Goal: Task Accomplishment & Management: Manage account settings

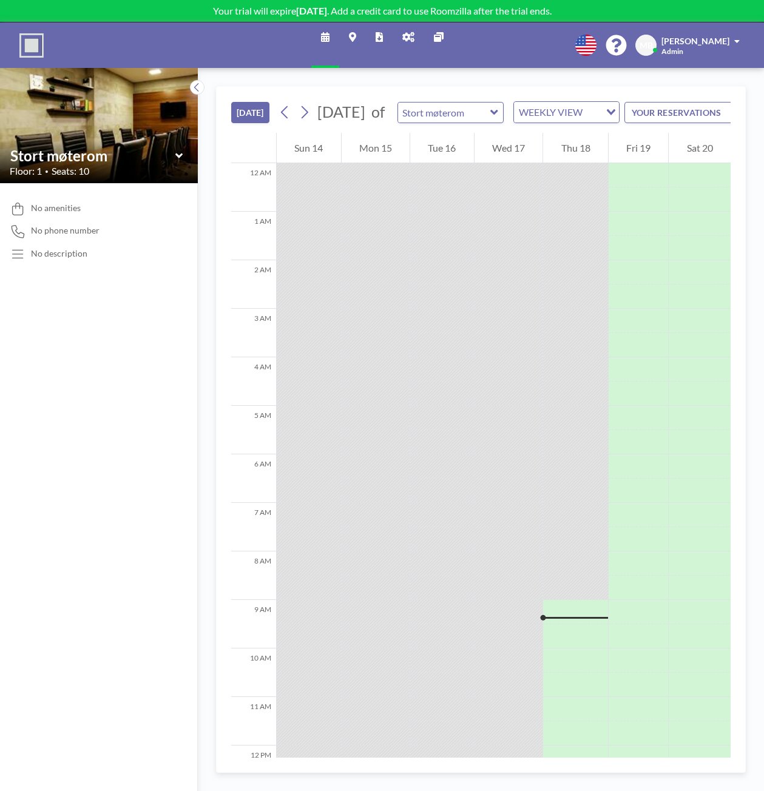
scroll to position [412, 0]
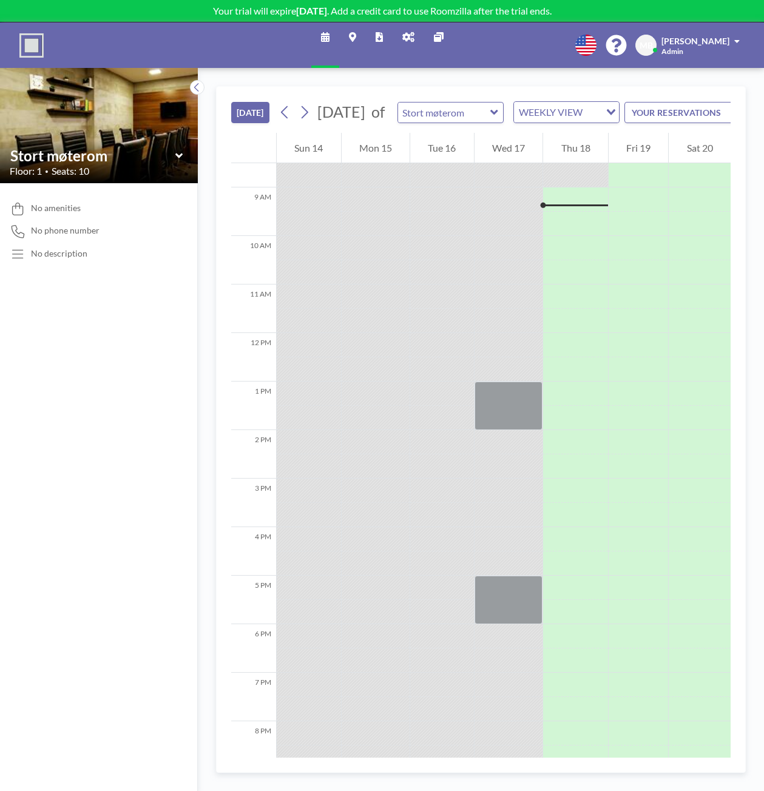
click at [591, 41] on icon at bounding box center [585, 45] width 21 height 21
click at [594, 41] on icon at bounding box center [585, 45] width 21 height 21
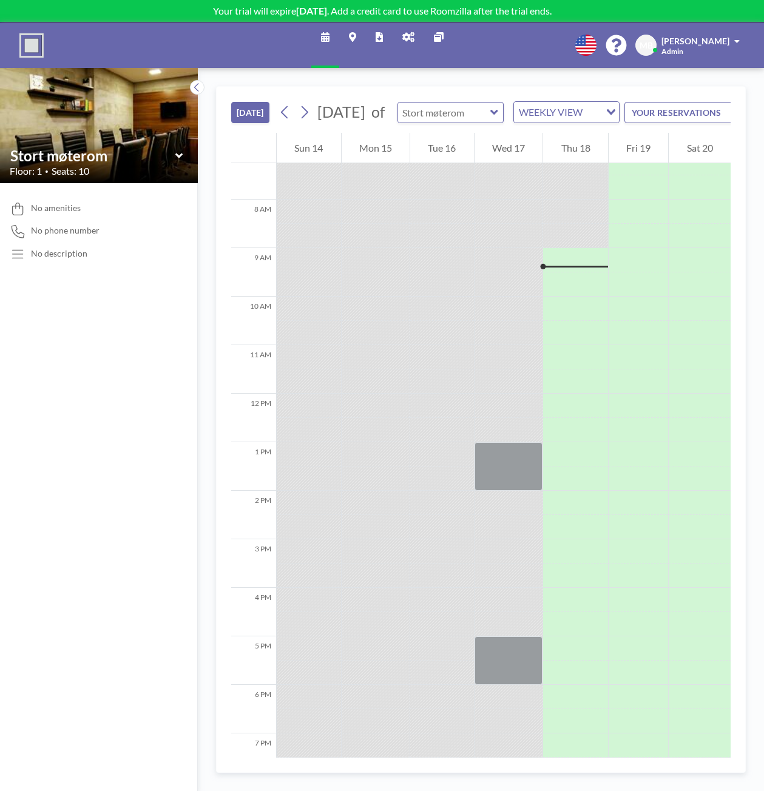
click at [491, 121] on input "text" at bounding box center [444, 112] width 93 height 20
type input "Lite møterom"
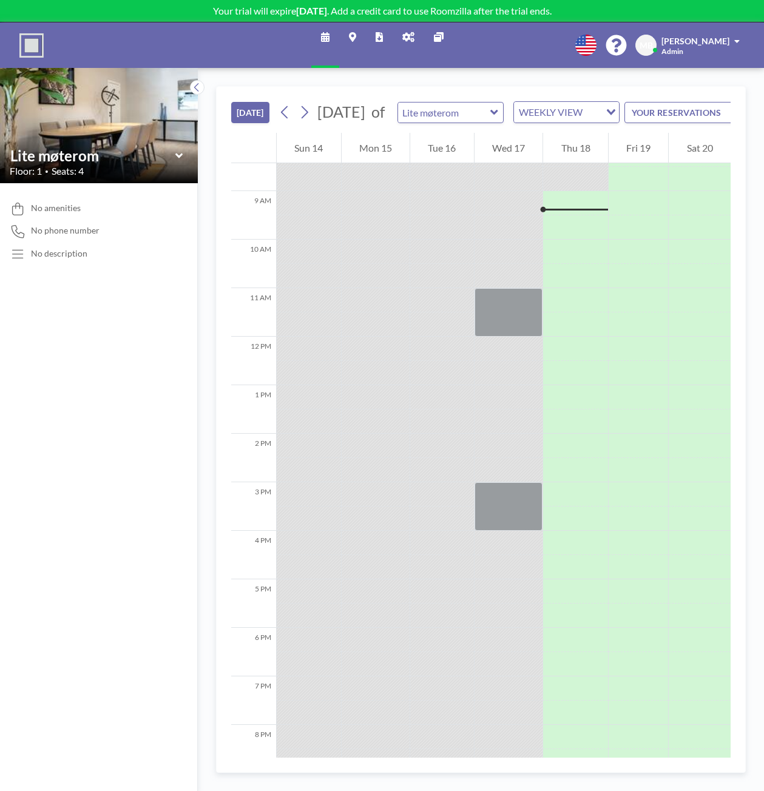
scroll to position [412, 0]
click at [196, 84] on icon at bounding box center [197, 87] width 8 height 12
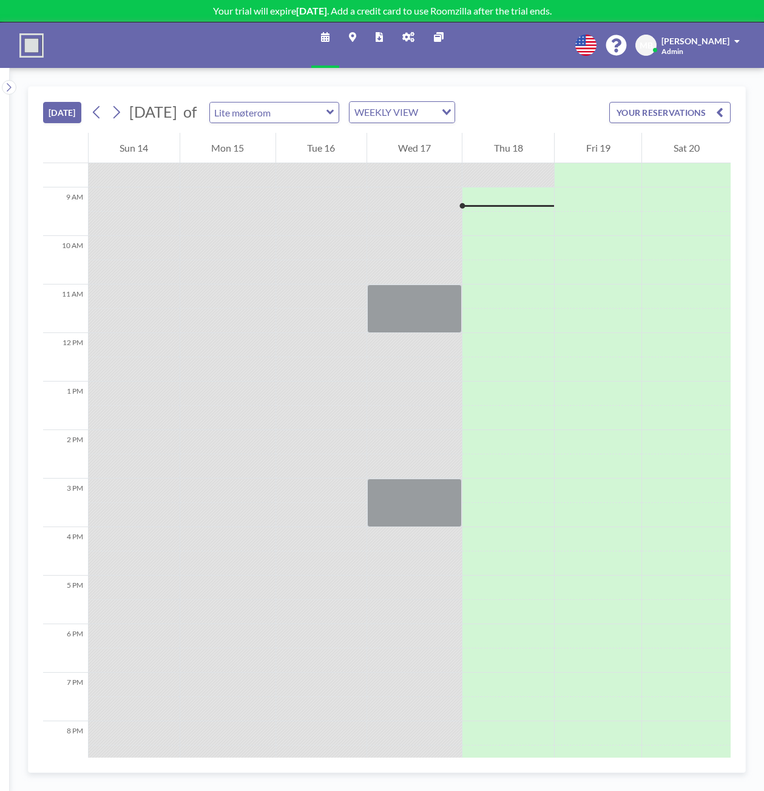
click at [355, 35] on icon at bounding box center [352, 37] width 7 height 10
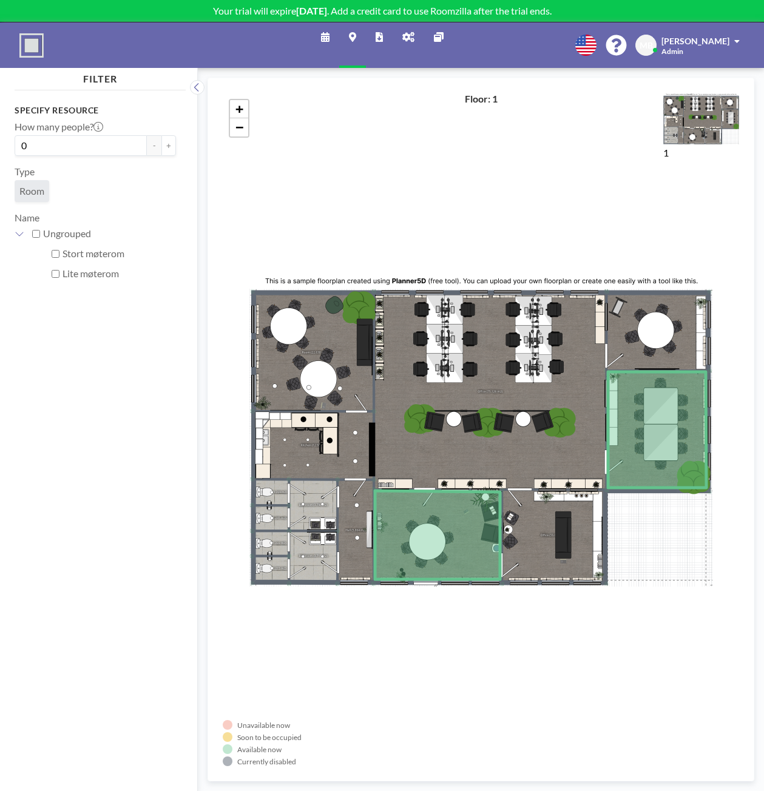
click at [380, 37] on icon at bounding box center [378, 37] width 7 height 10
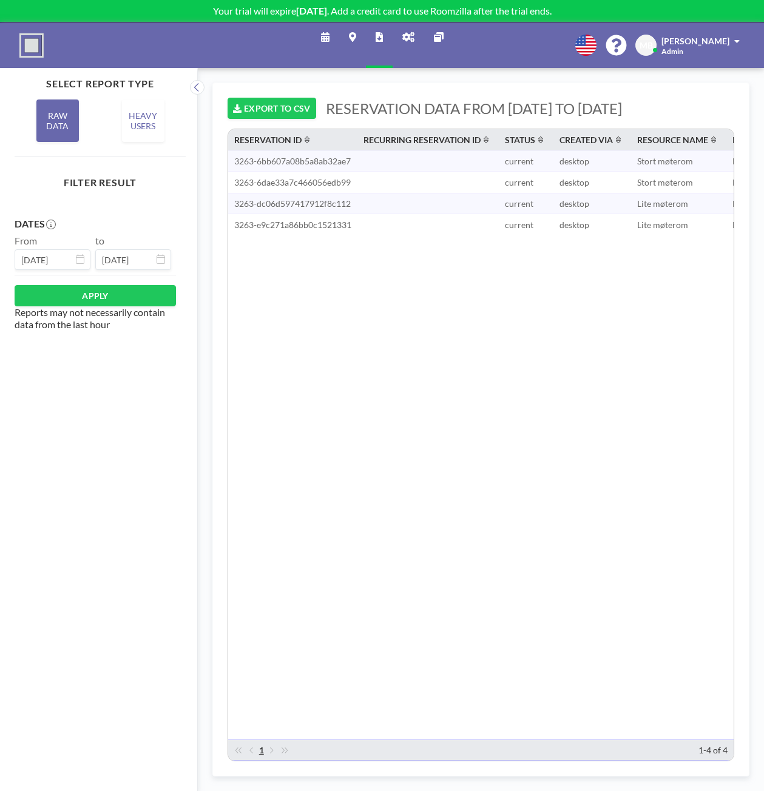
click at [403, 35] on icon at bounding box center [408, 37] width 12 height 10
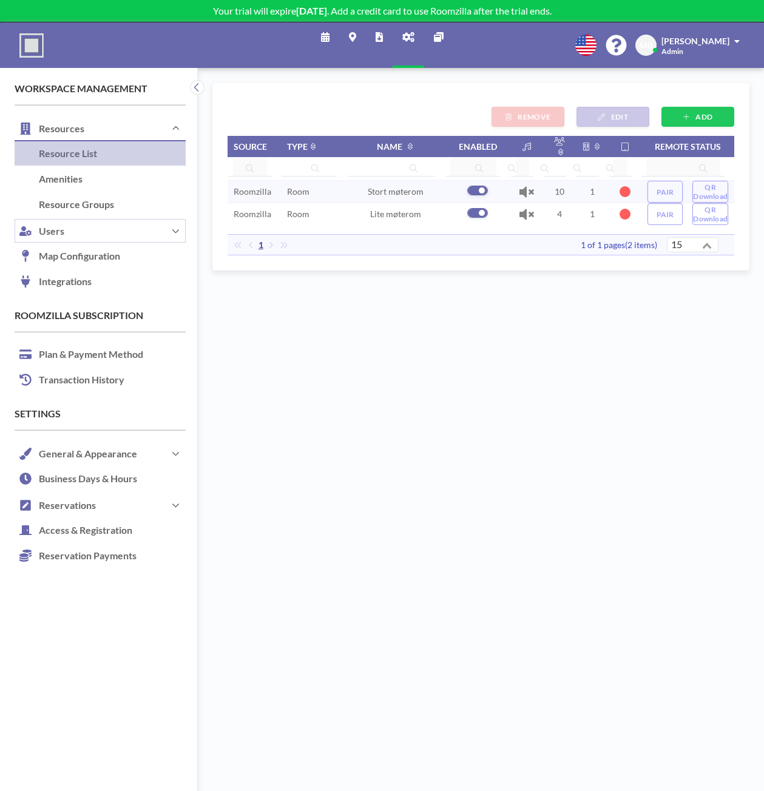
click at [86, 236] on button "Users" at bounding box center [100, 231] width 171 height 26
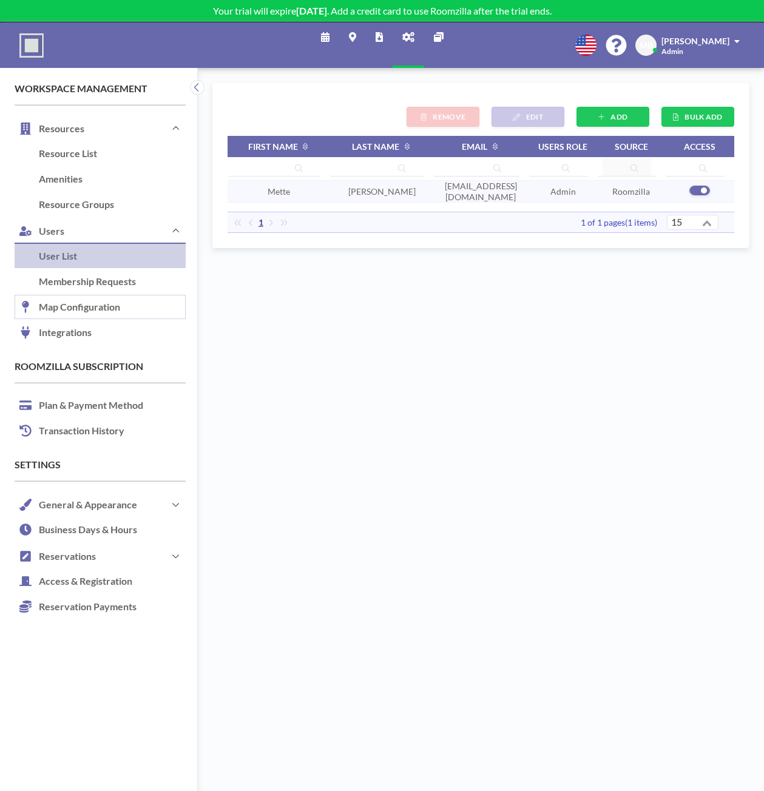
click at [98, 307] on link "Map Configuration" at bounding box center [100, 307] width 171 height 25
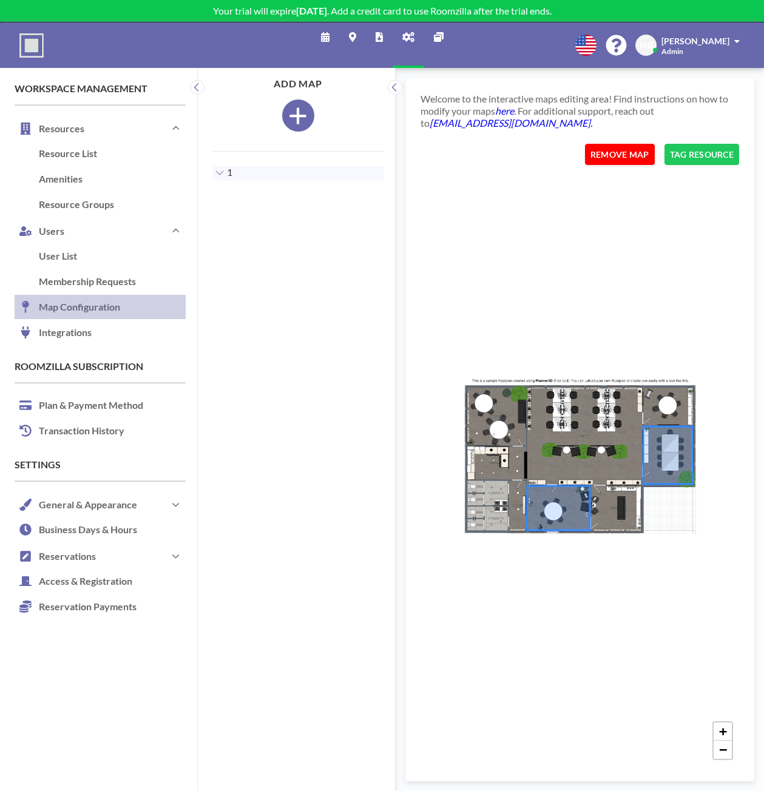
click at [640, 151] on button "REMOVE MAP" at bounding box center [620, 154] width 70 height 21
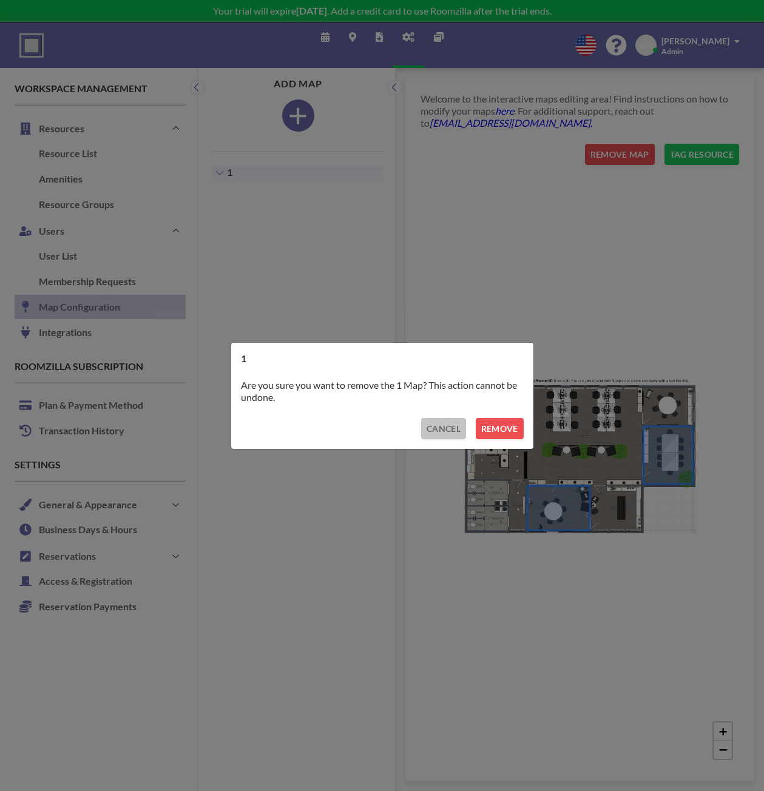
click at [451, 426] on button "CANCEL" at bounding box center [443, 428] width 45 height 21
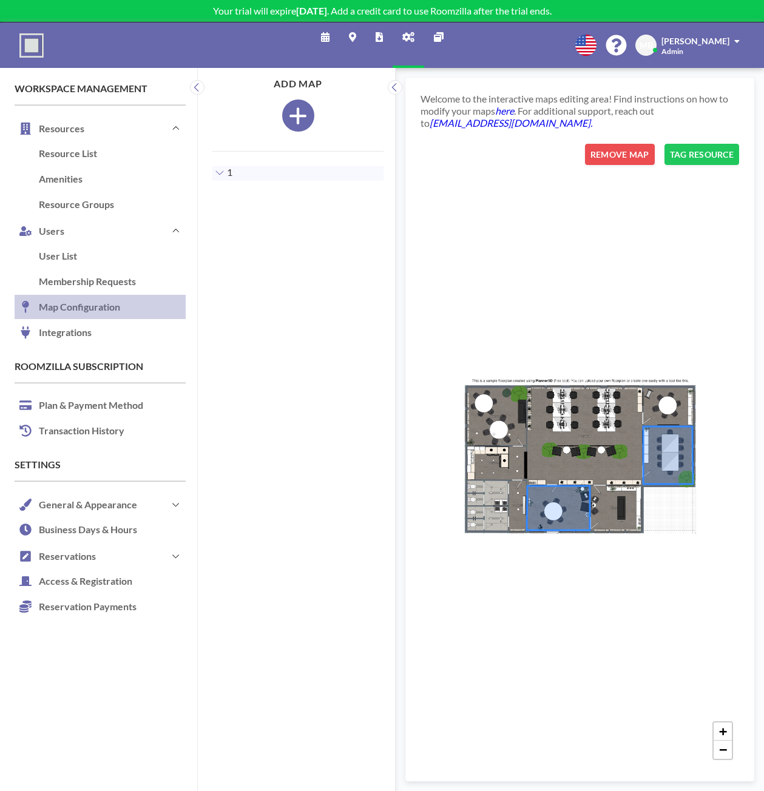
click at [290, 113] on icon "button" at bounding box center [298, 116] width 19 height 21
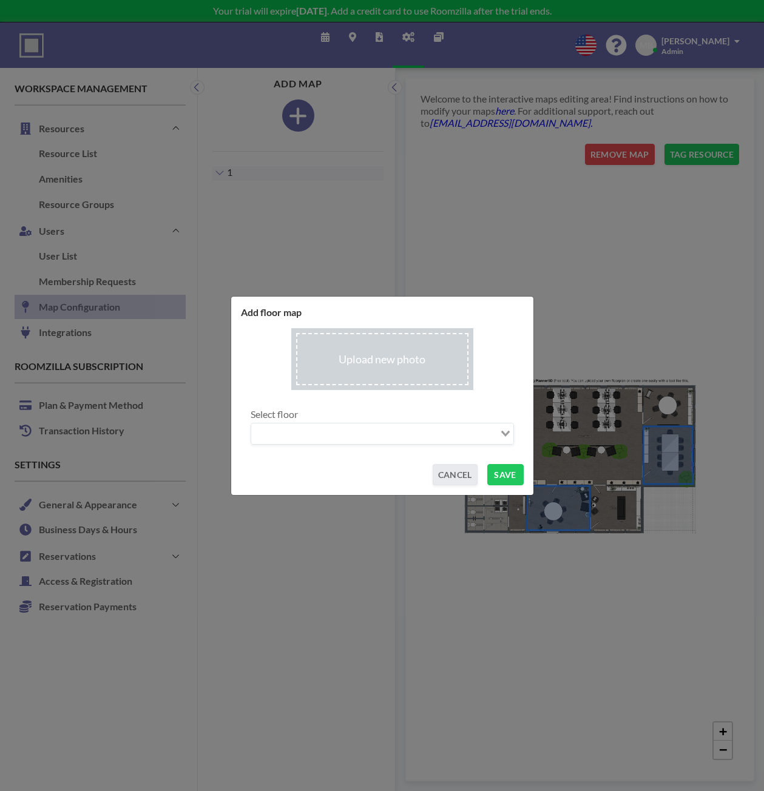
click at [318, 431] on input "Search for option" at bounding box center [375, 434] width 246 height 16
drag, startPoint x: 394, startPoint y: 435, endPoint x: 417, endPoint y: 418, distance: 28.6
click at [394, 435] on input "Search for option" at bounding box center [375, 434] width 246 height 16
click at [430, 363] on input "file" at bounding box center [382, 359] width 182 height 62
click at [444, 486] on div "Add floor map Upload new photo Select floor Loading... CANCEL SAVE" at bounding box center [381, 396] width 303 height 200
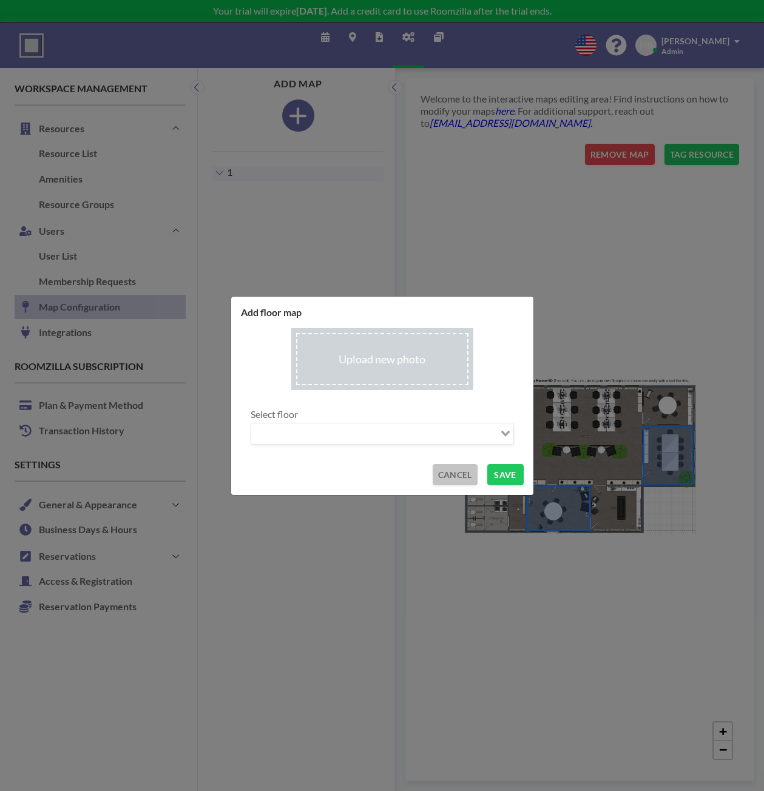
click at [460, 480] on button "CANCEL" at bounding box center [454, 474] width 45 height 21
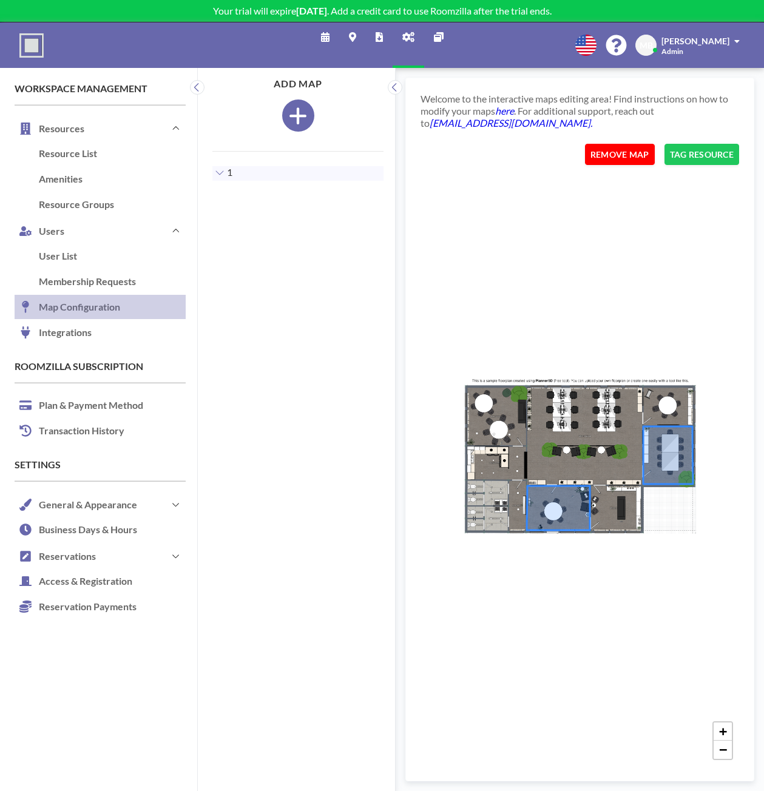
click at [616, 156] on button "REMOVE MAP" at bounding box center [620, 154] width 70 height 21
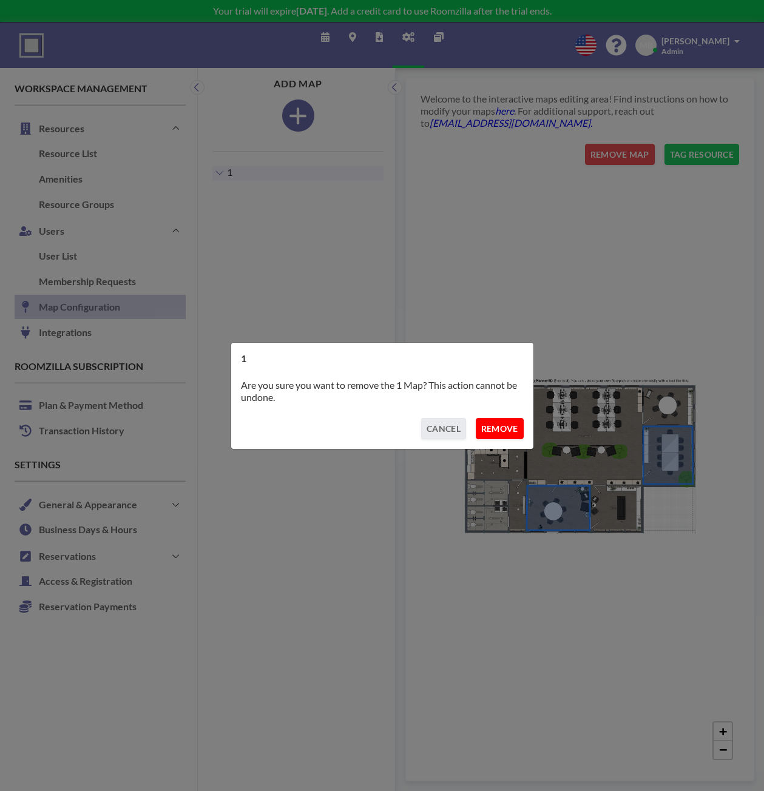
click at [483, 427] on button "REMOVE" at bounding box center [499, 428] width 48 height 21
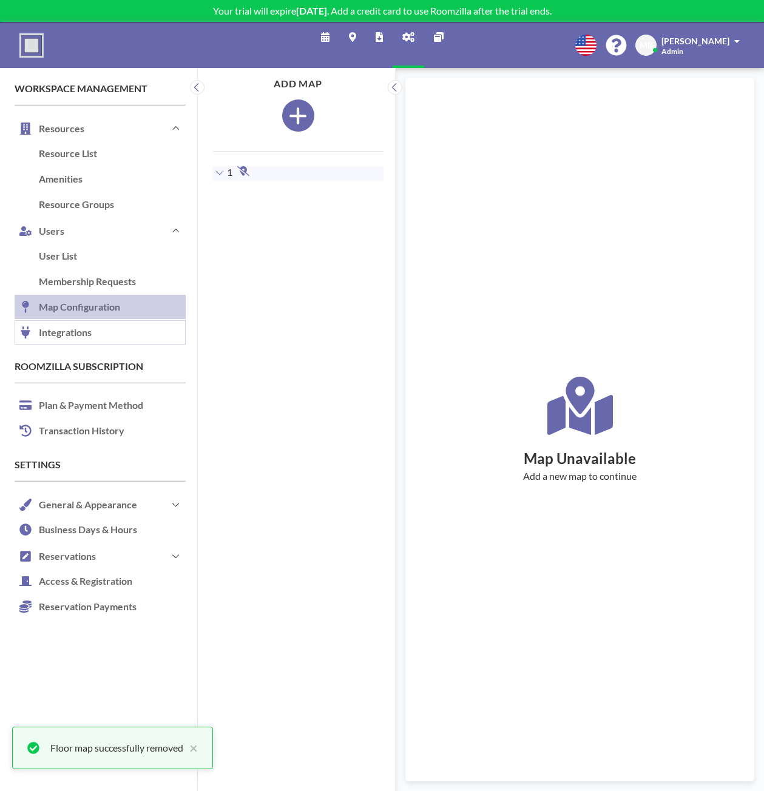
click at [90, 330] on link "Integrations" at bounding box center [100, 332] width 171 height 25
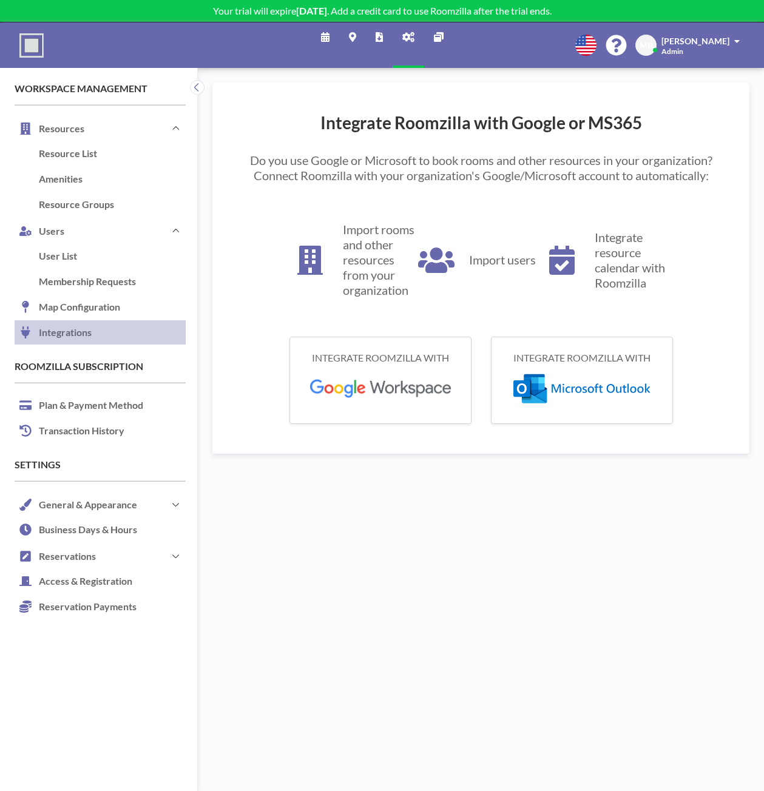
click at [703, 38] on span "[PERSON_NAME]" at bounding box center [695, 41] width 68 height 10
click at [626, 48] on icon at bounding box center [615, 45] width 21 height 21
click at [106, 400] on link "Plan & Payment Method" at bounding box center [100, 405] width 171 height 25
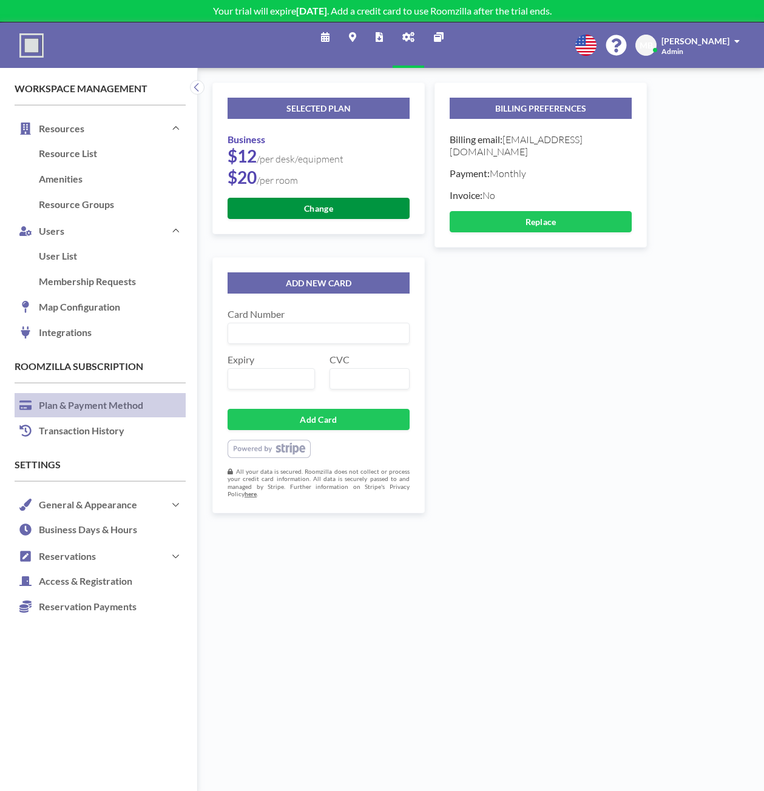
click at [341, 204] on button "Change" at bounding box center [318, 208] width 182 height 21
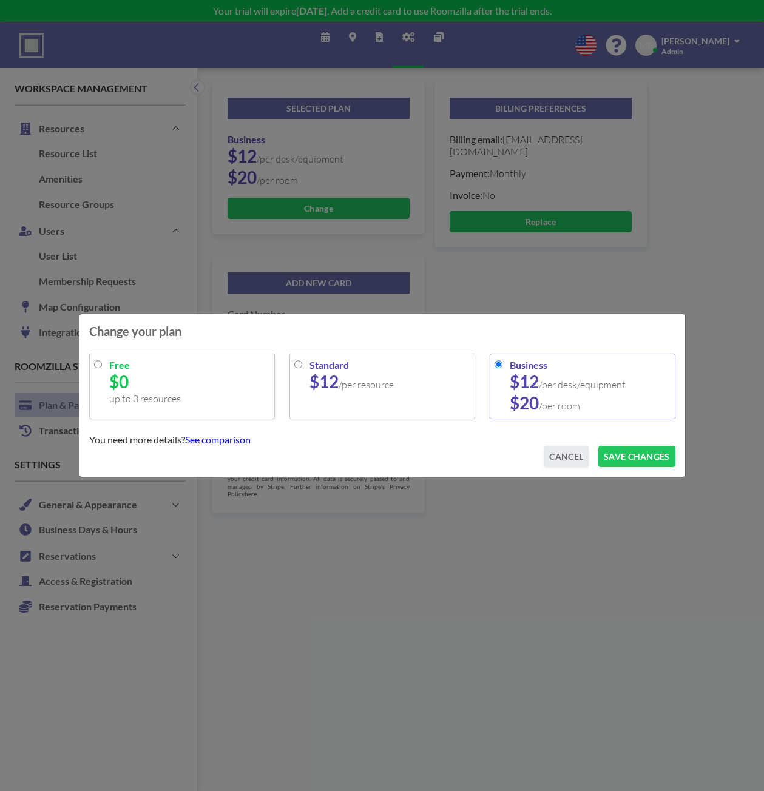
click at [98, 362] on input "radio" at bounding box center [98, 364] width 8 height 8
radio input "true"
radio input "false"
click at [654, 459] on button "SAVE CHANGES" at bounding box center [636, 456] width 76 height 21
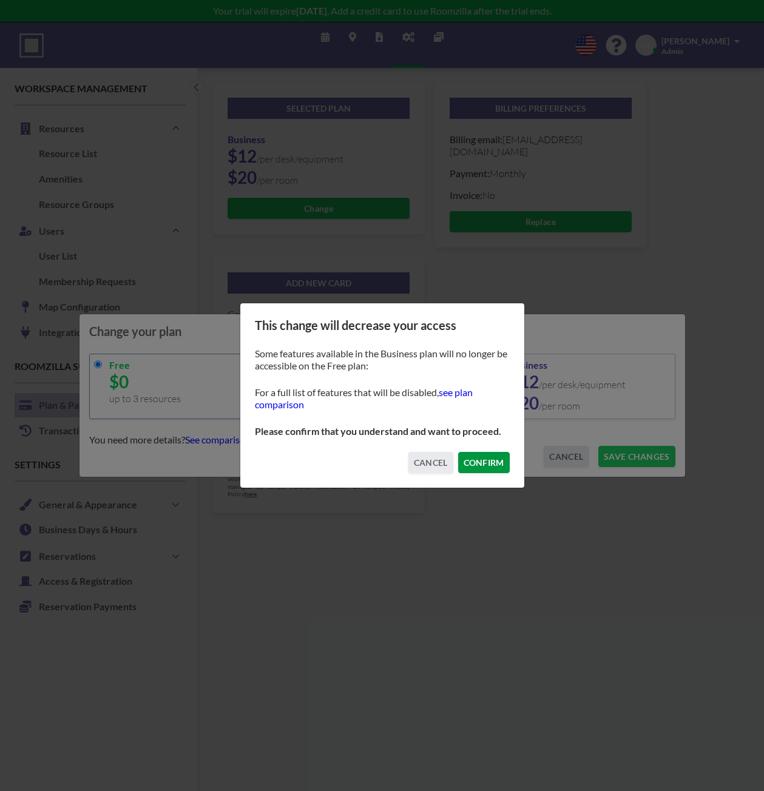
click at [477, 458] on button "CONFIRM" at bounding box center [484, 462] width 52 height 21
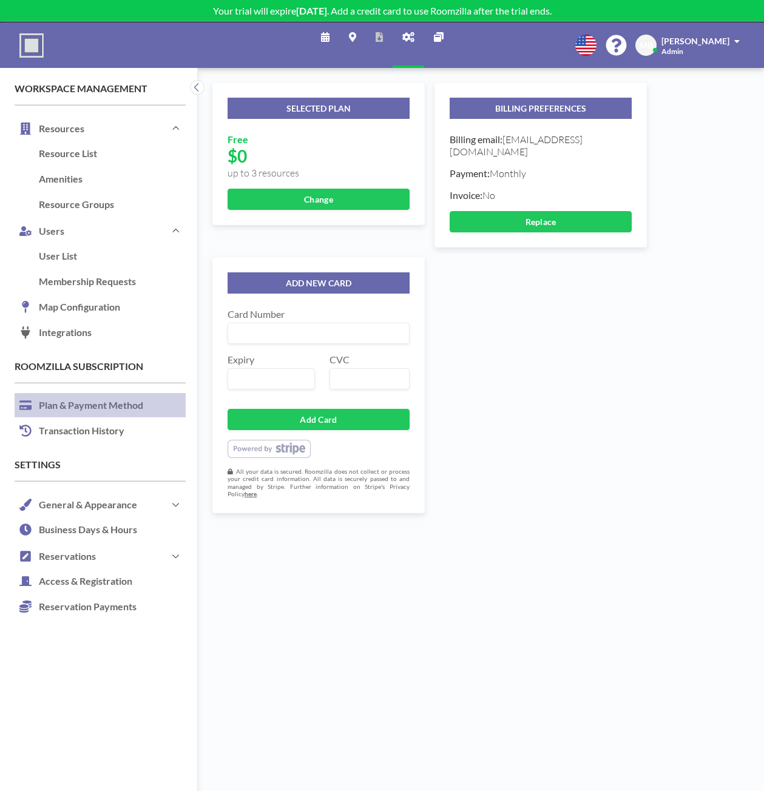
click at [33, 42] on img at bounding box center [31, 45] width 24 height 24
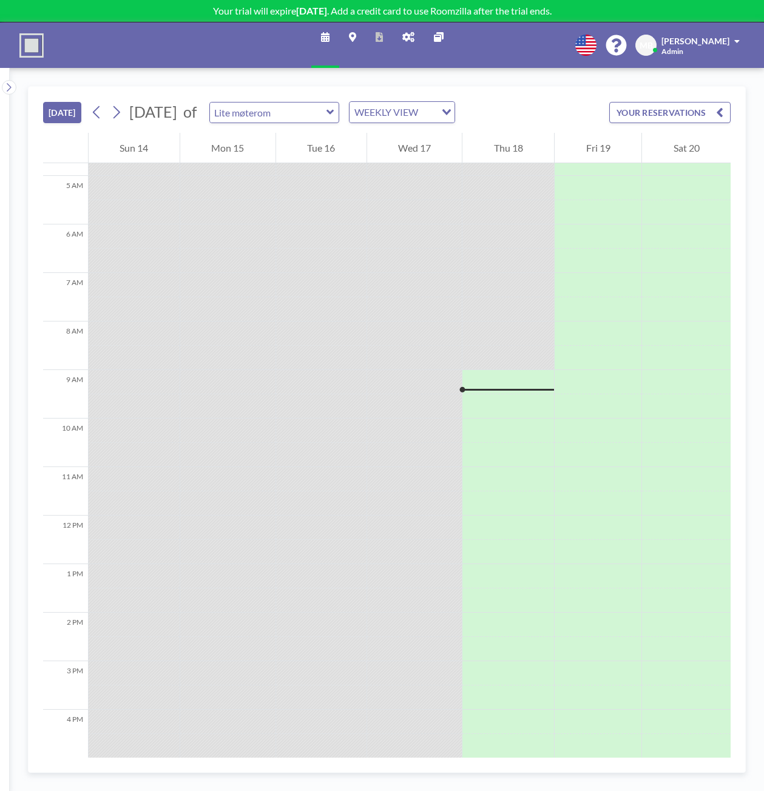
scroll to position [230, 0]
click at [435, 115] on div "WEEKLY VIEW" at bounding box center [392, 111] width 86 height 18
click at [439, 110] on input "Search for option" at bounding box center [395, 112] width 89 height 16
click at [562, 102] on div "[DATE] [DATE] of Lite møterom WEEKLY VIEW Loading... YOUR RESERVATIONS" at bounding box center [386, 110] width 687 height 46
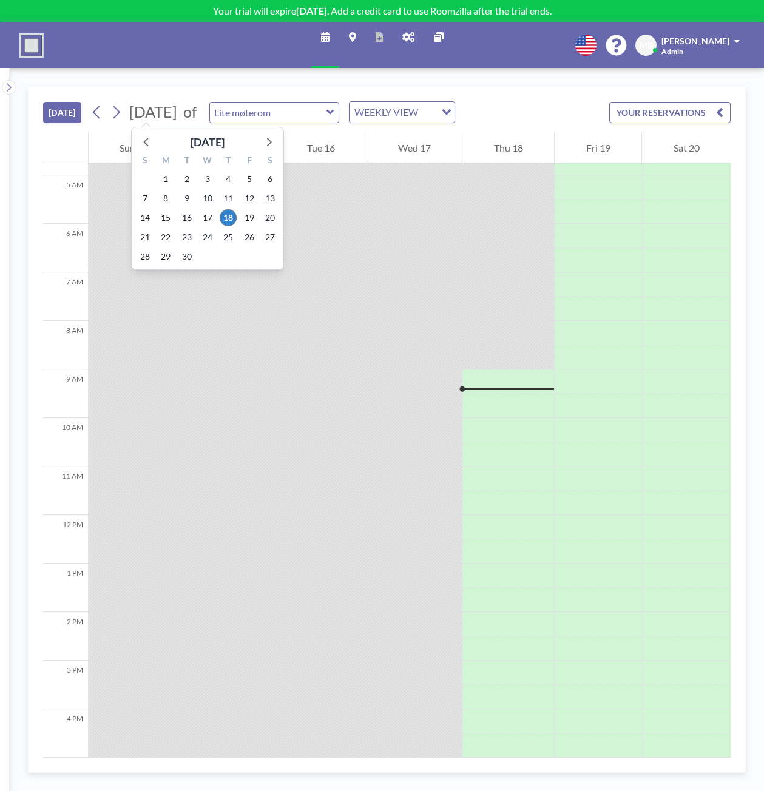
click at [197, 99] on div "[DATE] [DATE] [DATE] S M T W T F S 31 1 2 3 4 5 6 7 8 9 10 11 12 13 14 15 16 17…" at bounding box center [386, 110] width 687 height 46
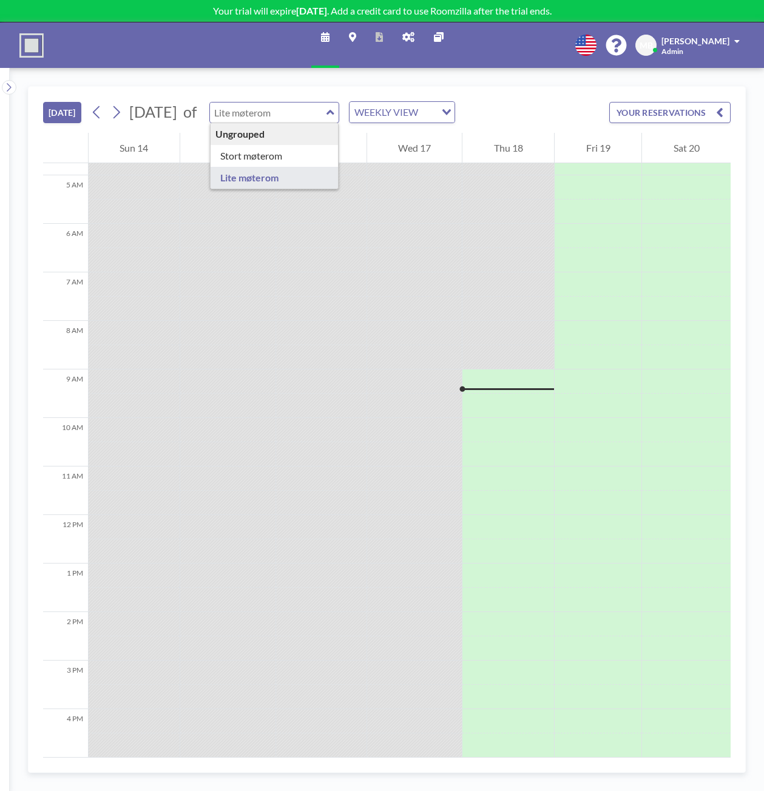
click at [326, 113] on input "text" at bounding box center [268, 112] width 116 height 20
type input "Stort møterom"
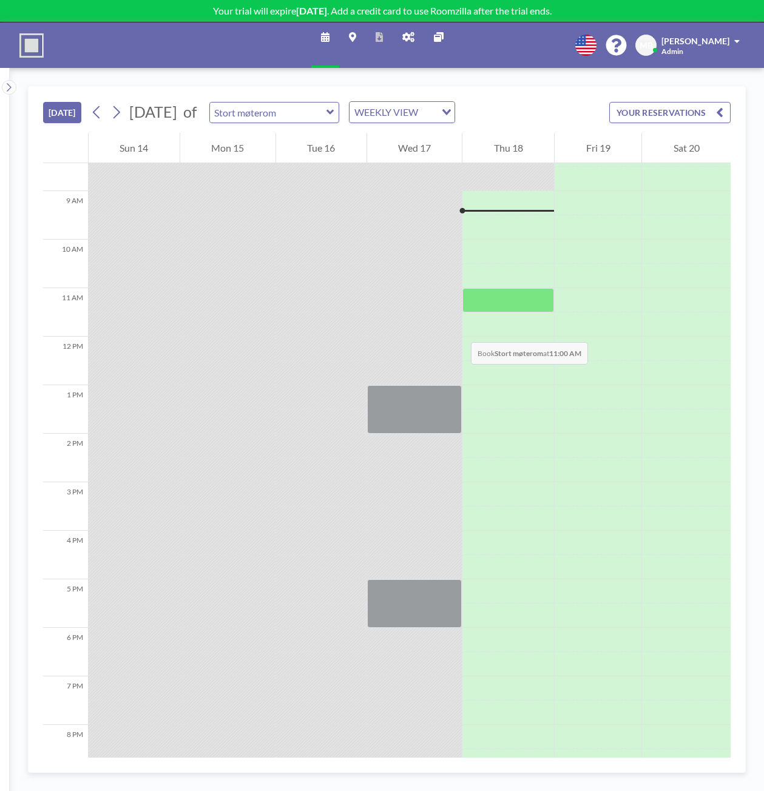
scroll to position [412, 0]
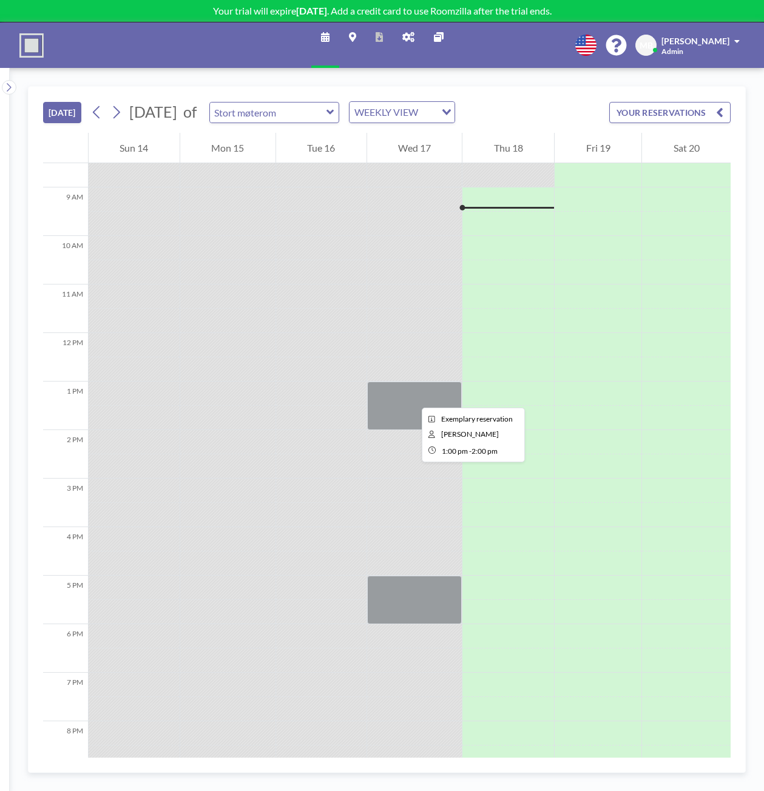
click at [412, 397] on div at bounding box center [414, 405] width 95 height 49
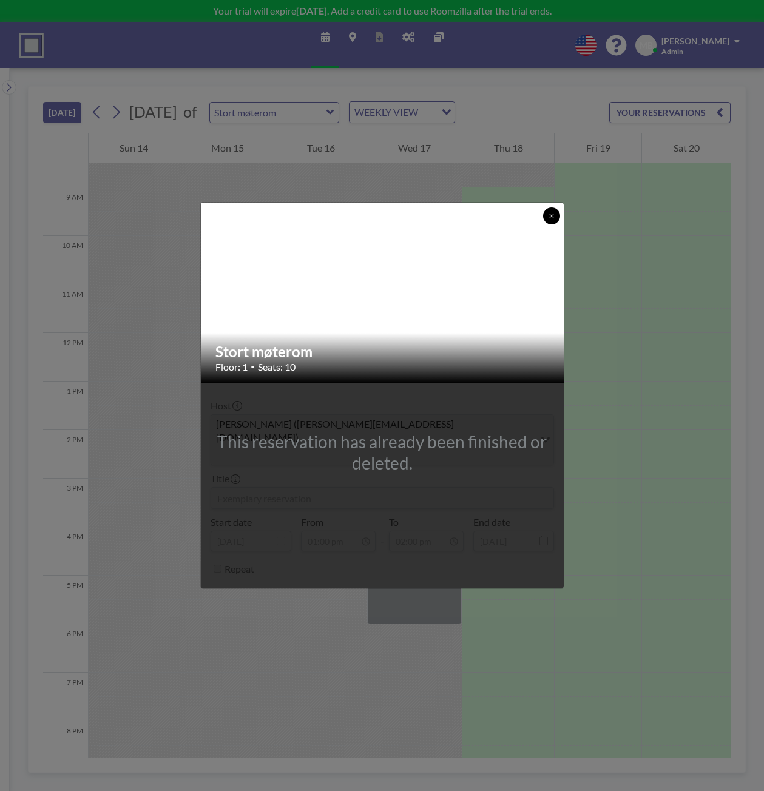
click at [556, 224] on button at bounding box center [551, 215] width 17 height 17
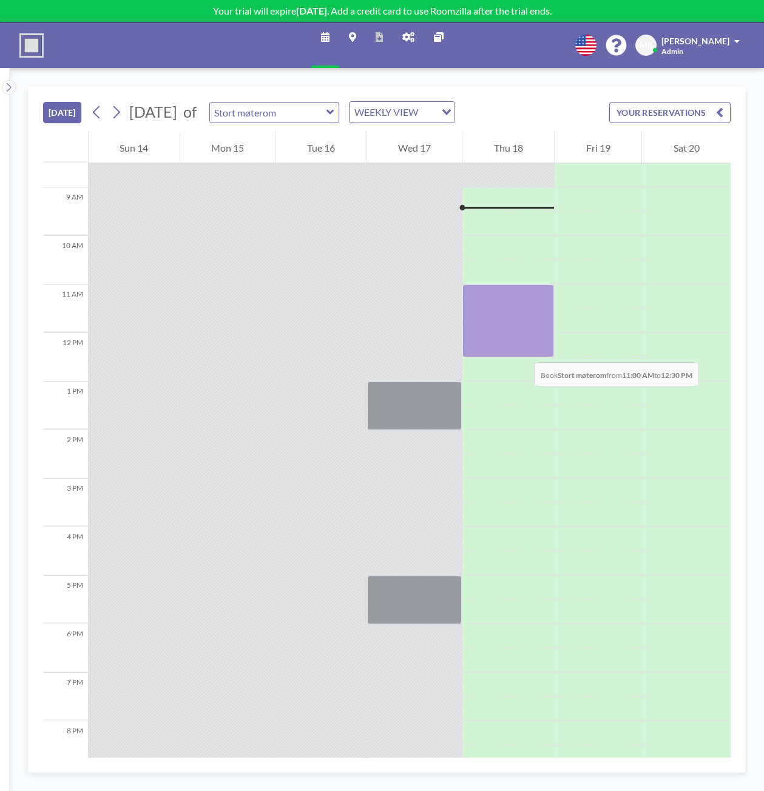
drag, startPoint x: 517, startPoint y: 293, endPoint x: 522, endPoint y: 351, distance: 57.8
click at [522, 351] on div at bounding box center [508, 320] width 92 height 73
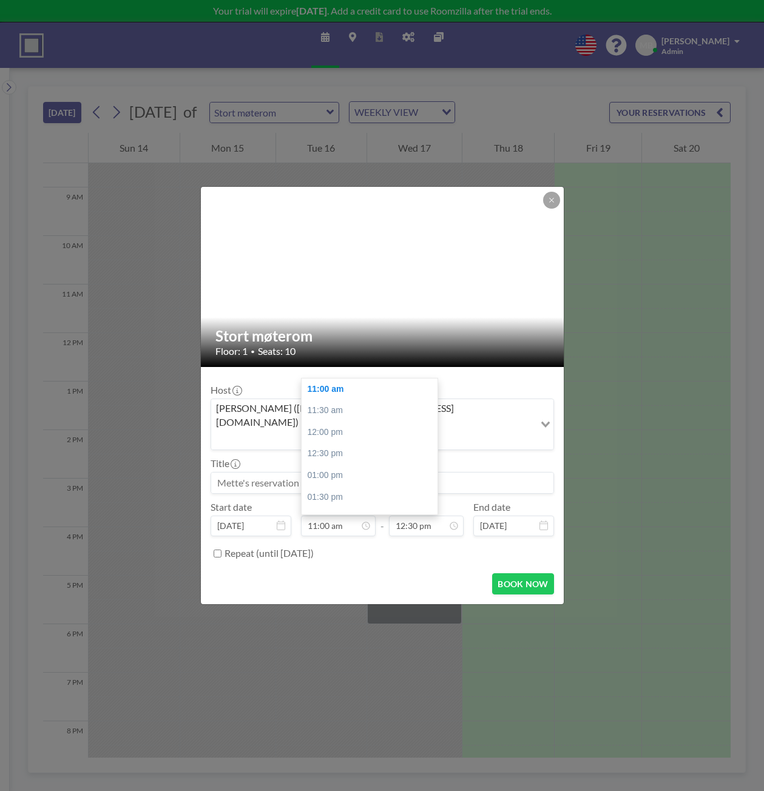
scroll to position [540, 0]
click at [533, 574] on button "BOOK NOW" at bounding box center [522, 583] width 61 height 21
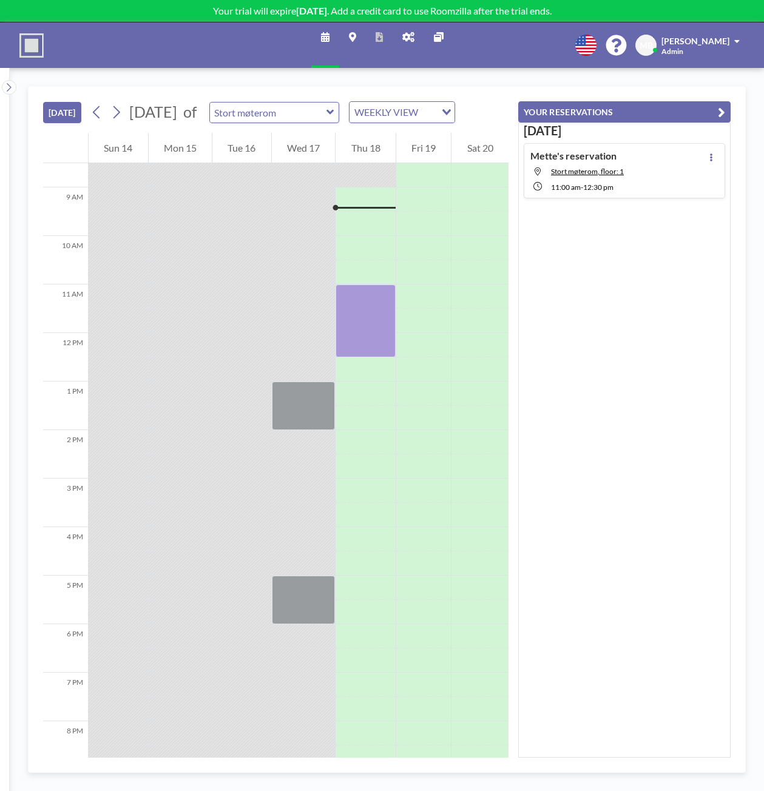
click at [334, 117] on icon at bounding box center [330, 112] width 8 height 12
type input "Lite møterom"
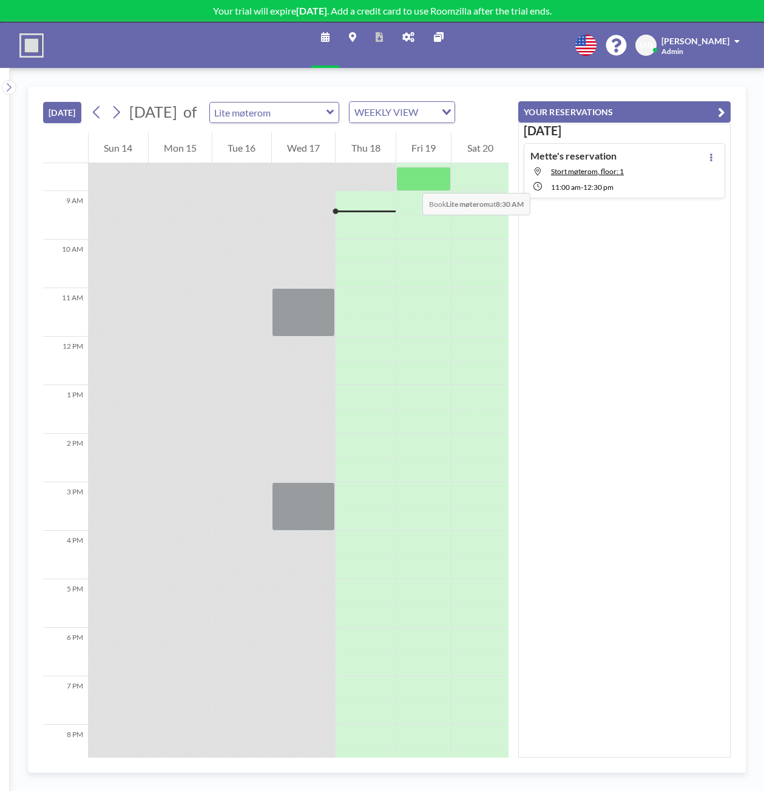
scroll to position [412, 0]
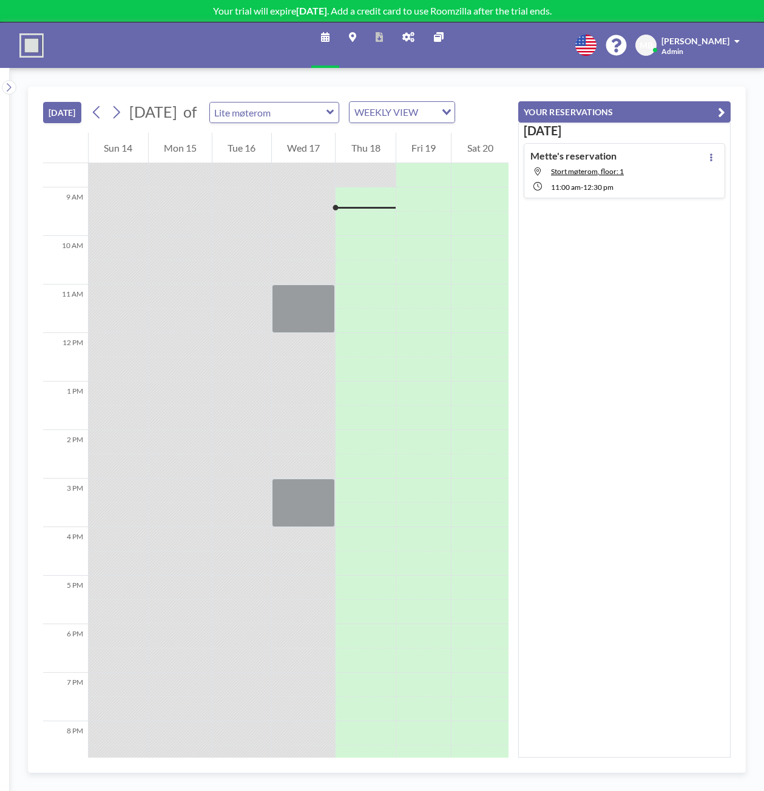
click at [454, 116] on div "WEEKLY VIEW Loading..." at bounding box center [401, 112] width 105 height 21
click at [454, 115] on div "Loading..." at bounding box center [444, 111] width 19 height 18
click at [484, 136] on li "DAILY VIEW" at bounding box center [455, 142] width 104 height 18
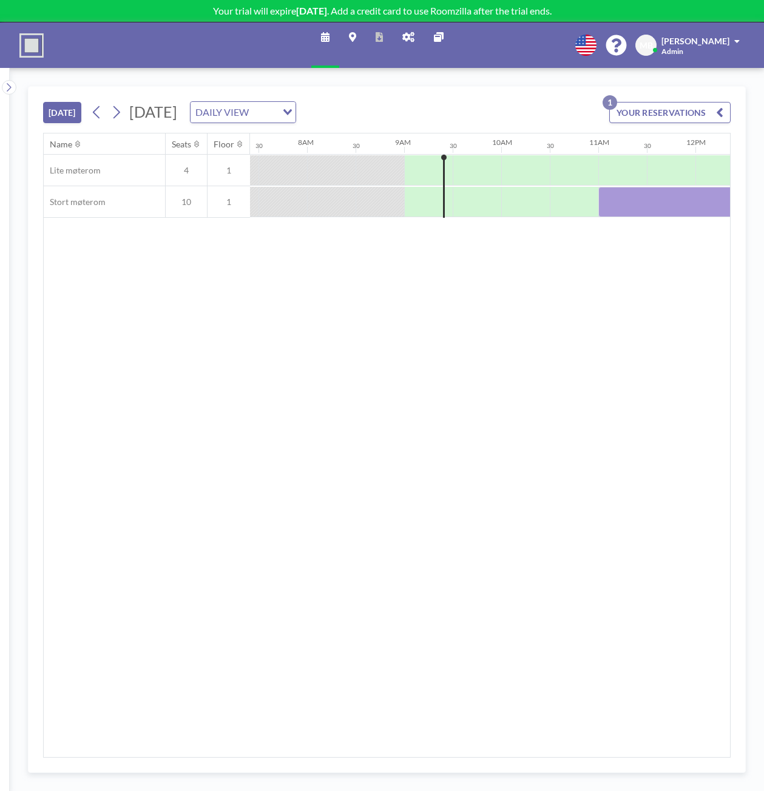
scroll to position [0, 756]
click at [7, 86] on icon at bounding box center [9, 87] width 8 height 12
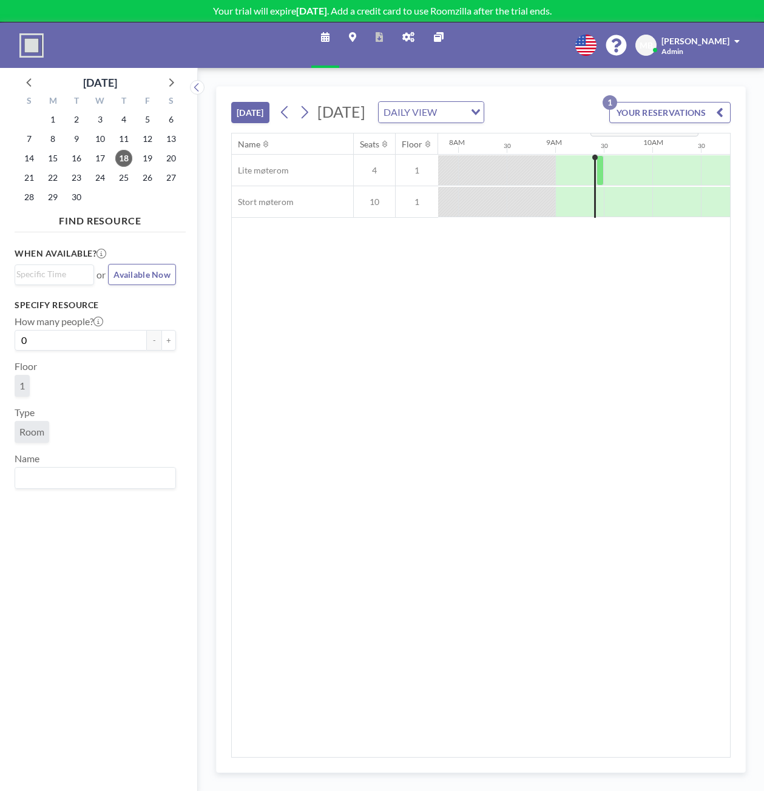
click at [463, 119] on input "Search for option" at bounding box center [451, 112] width 23 height 16
click at [567, 152] on li "WEEKLY VIEW" at bounding box center [551, 159] width 104 height 18
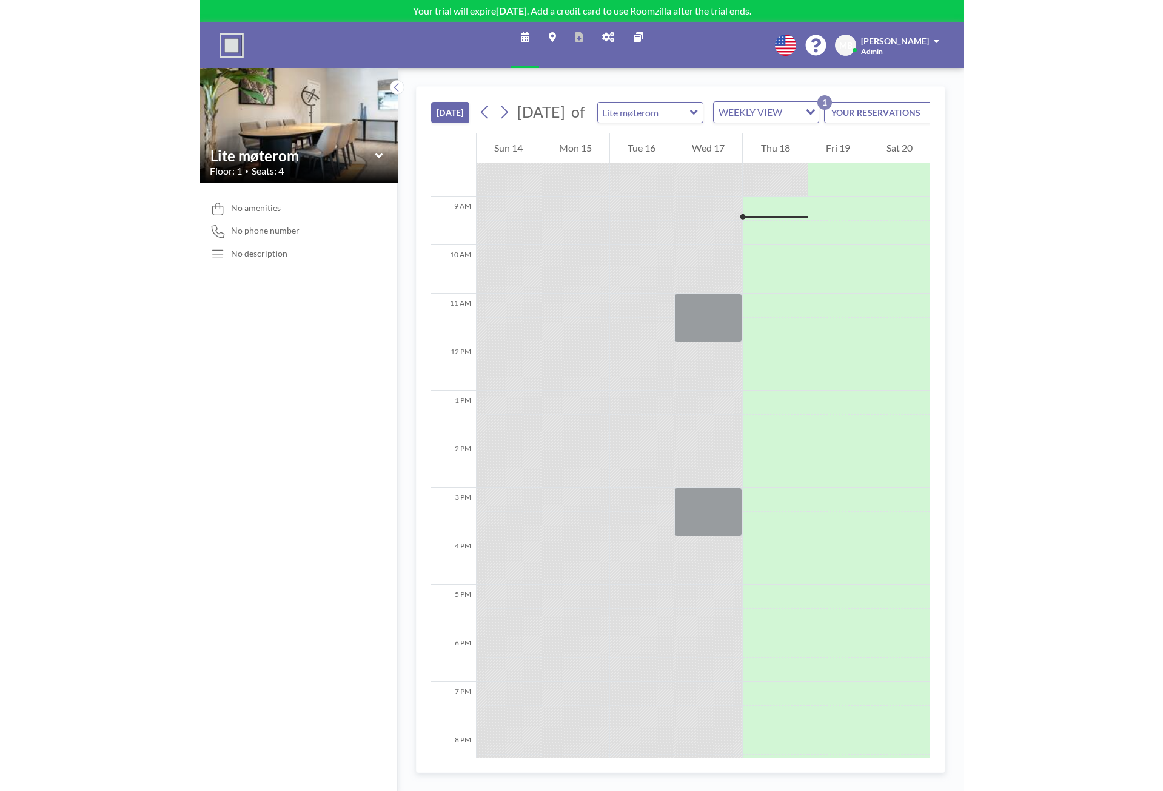
scroll to position [412, 0]
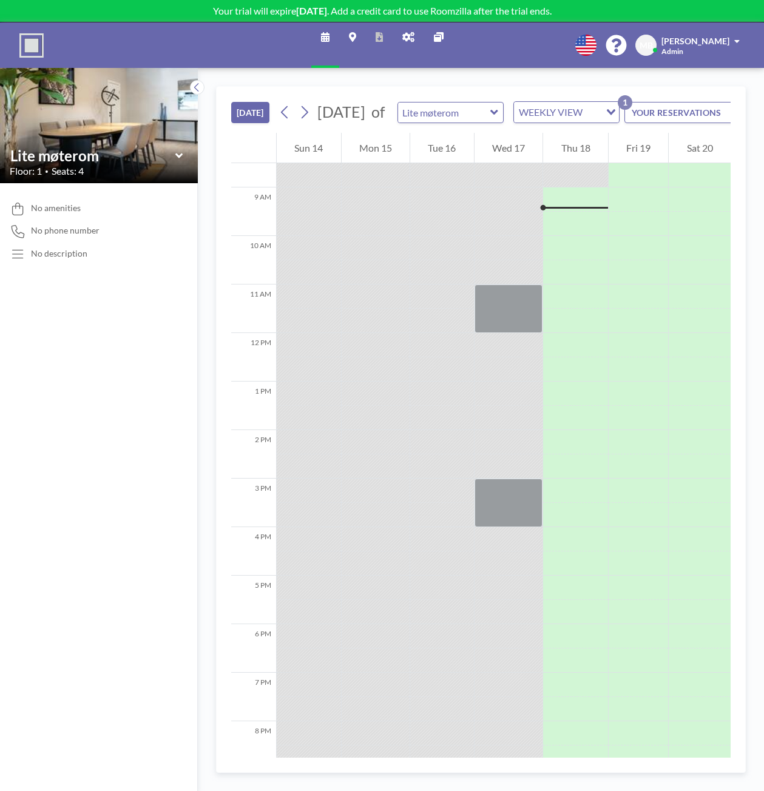
click at [15, 255] on icon at bounding box center [18, 254] width 16 height 13
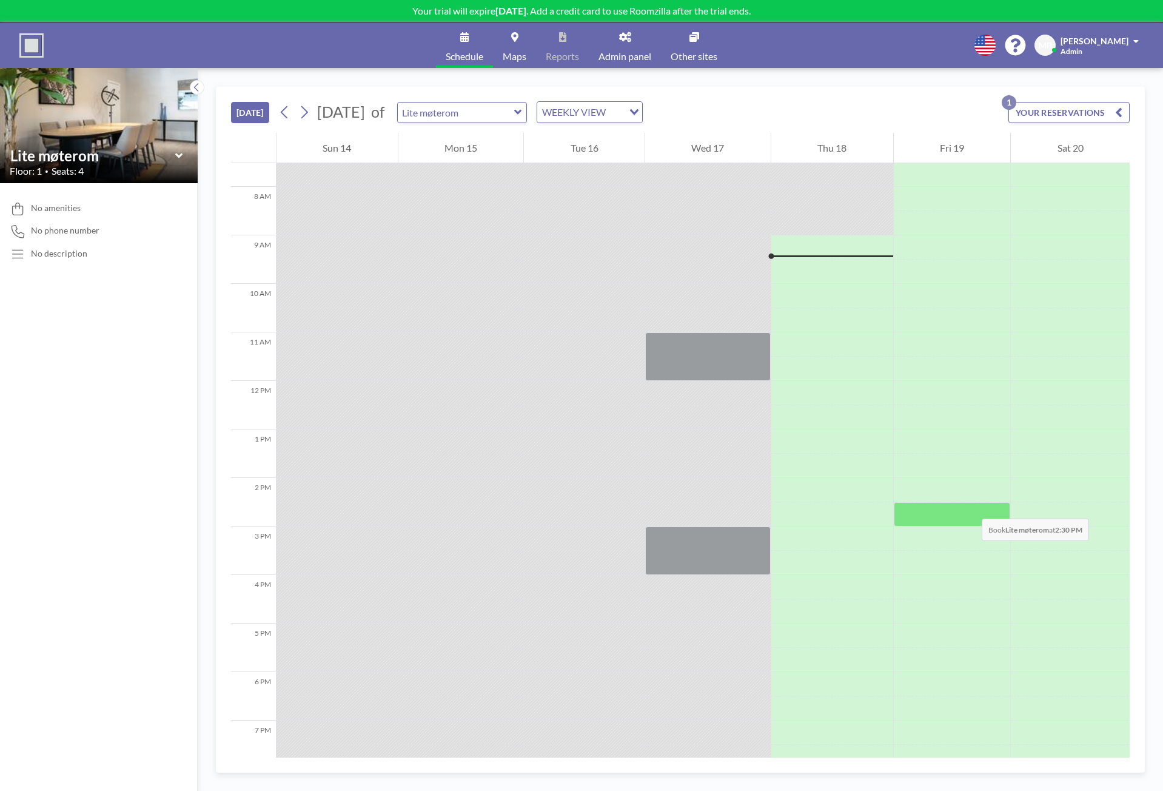
scroll to position [364, 0]
click at [627, 49] on link "Admin panel" at bounding box center [625, 44] width 72 height 45
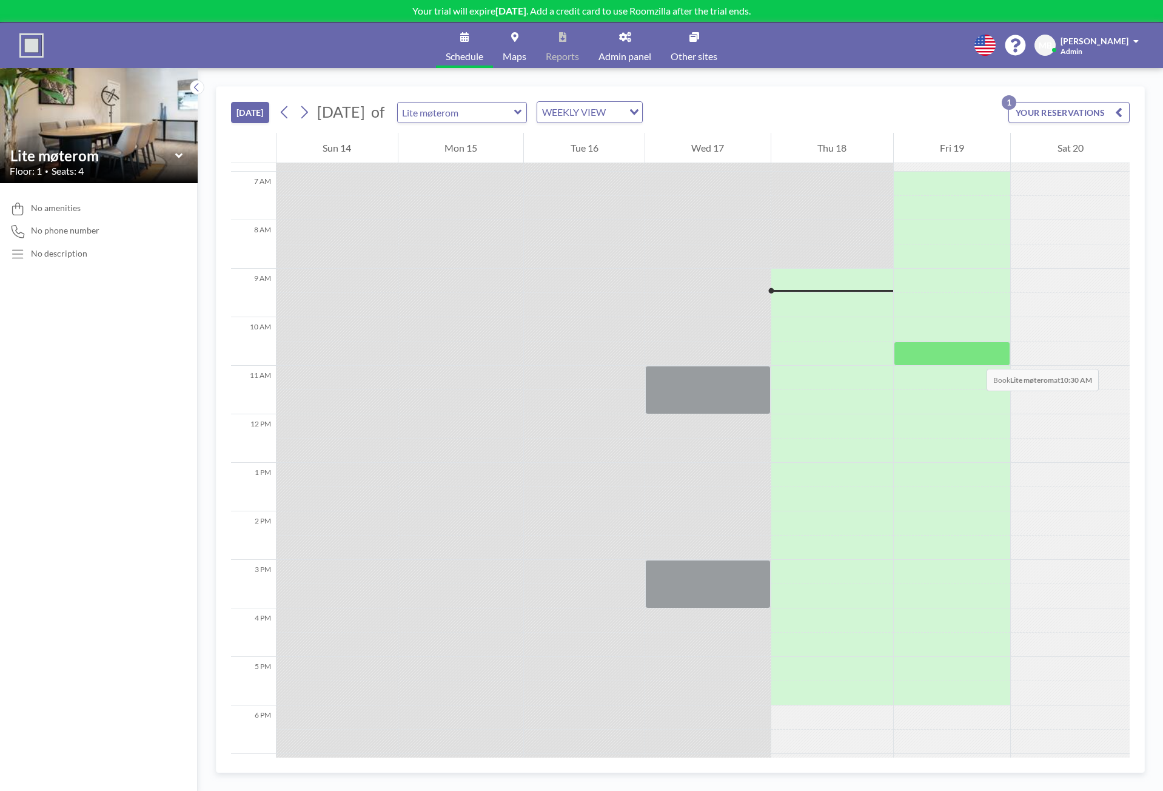
scroll to position [334, 0]
click at [522, 115] on icon at bounding box center [518, 112] width 8 height 12
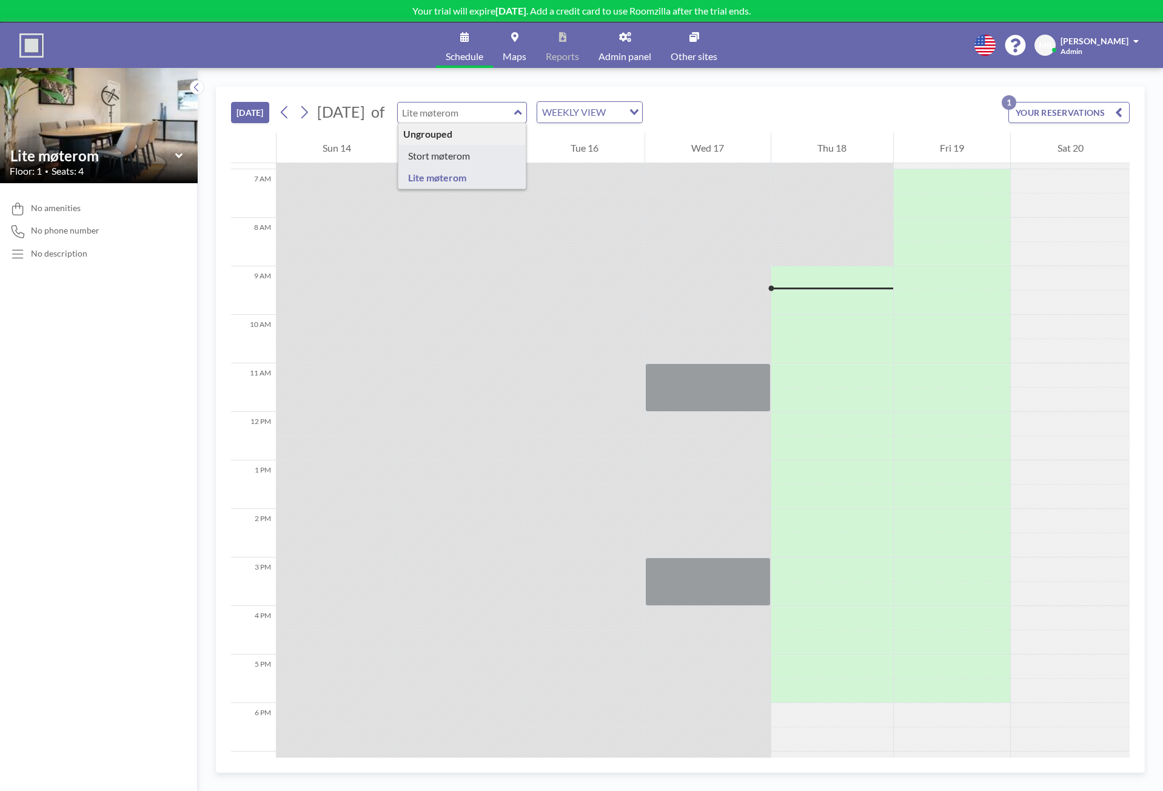
type input "Stort møterom"
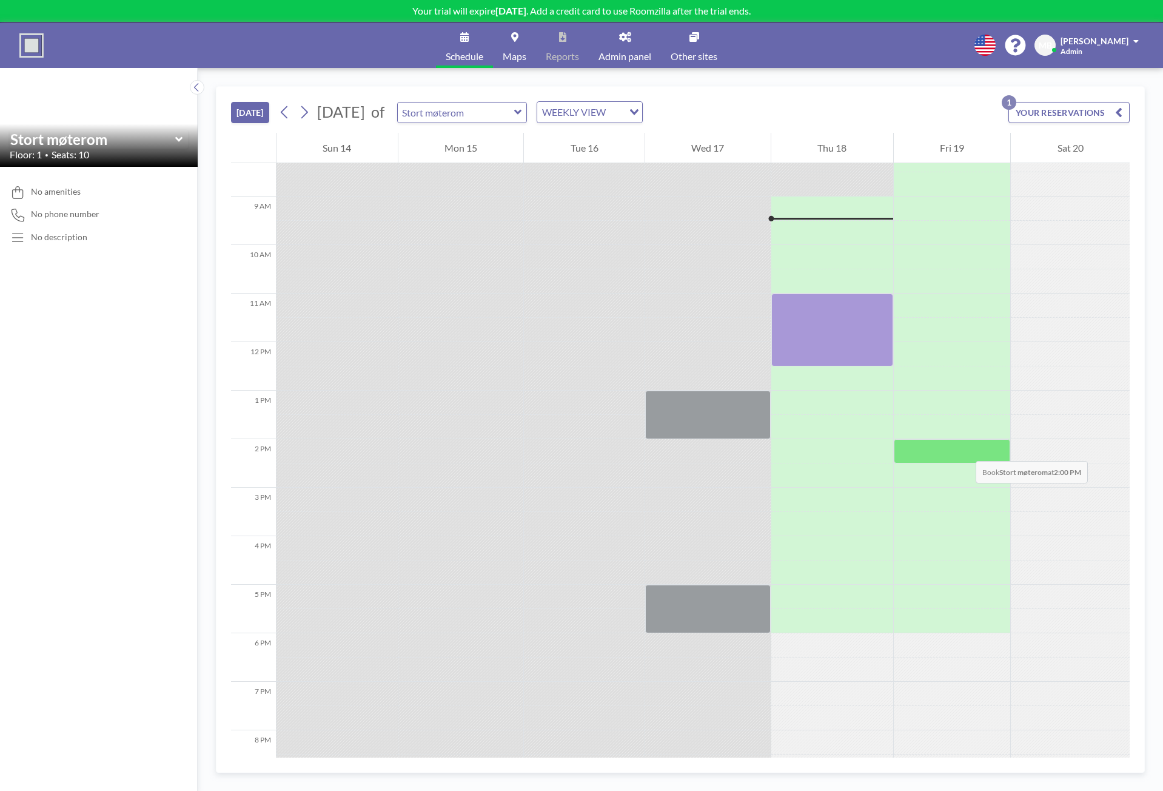
scroll to position [412, 0]
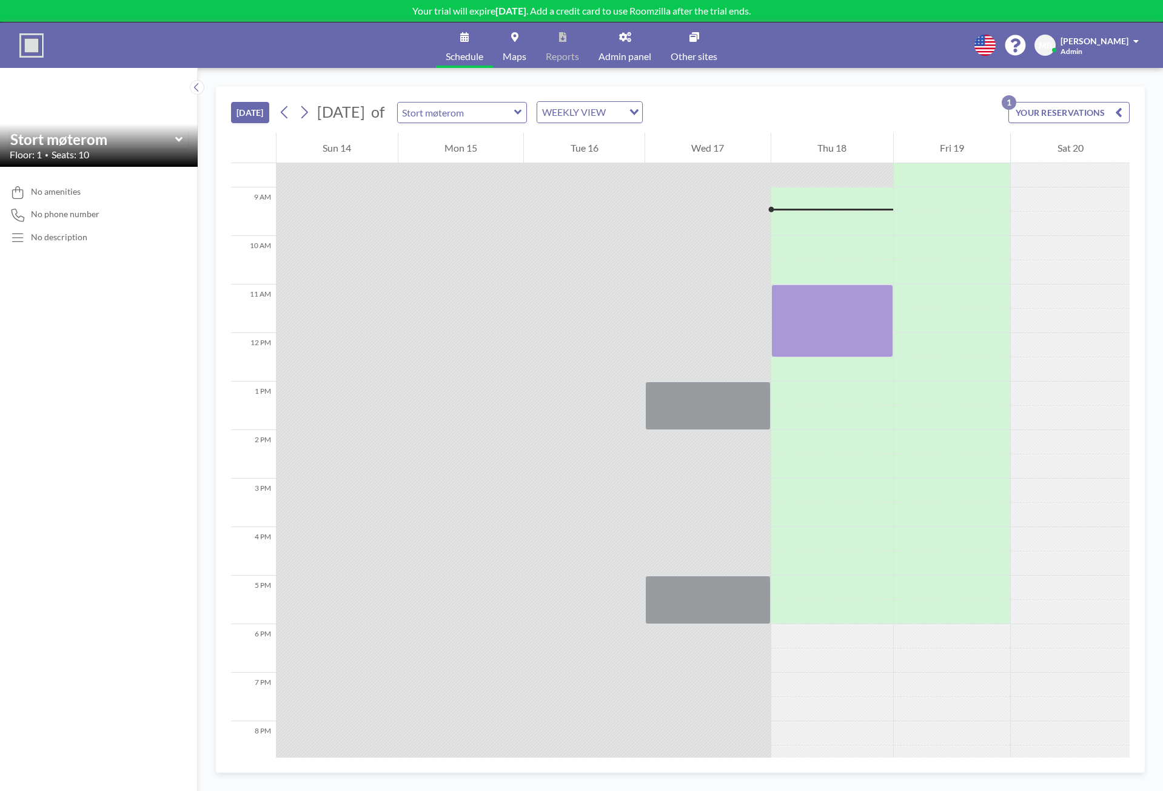
click at [1118, 111] on icon "button" at bounding box center [1118, 112] width 7 height 15
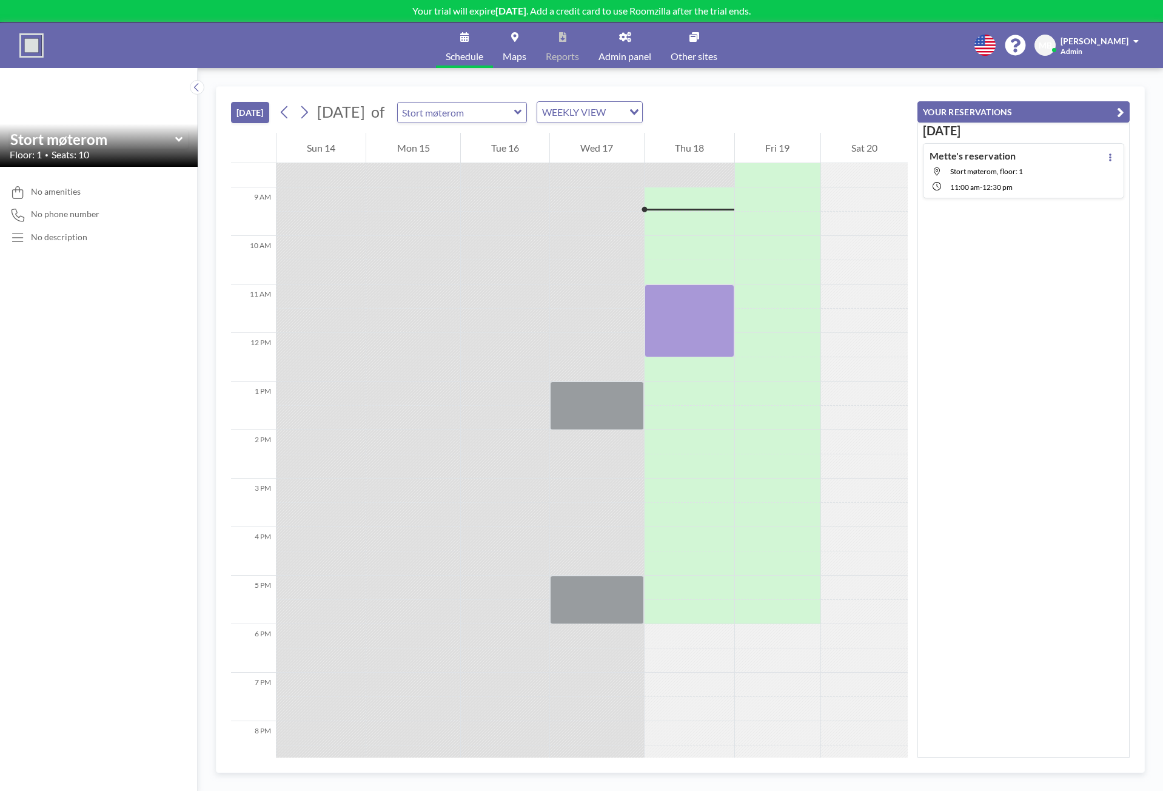
click at [1118, 111] on icon "button" at bounding box center [1120, 112] width 7 height 15
